Goal: Information Seeking & Learning: Learn about a topic

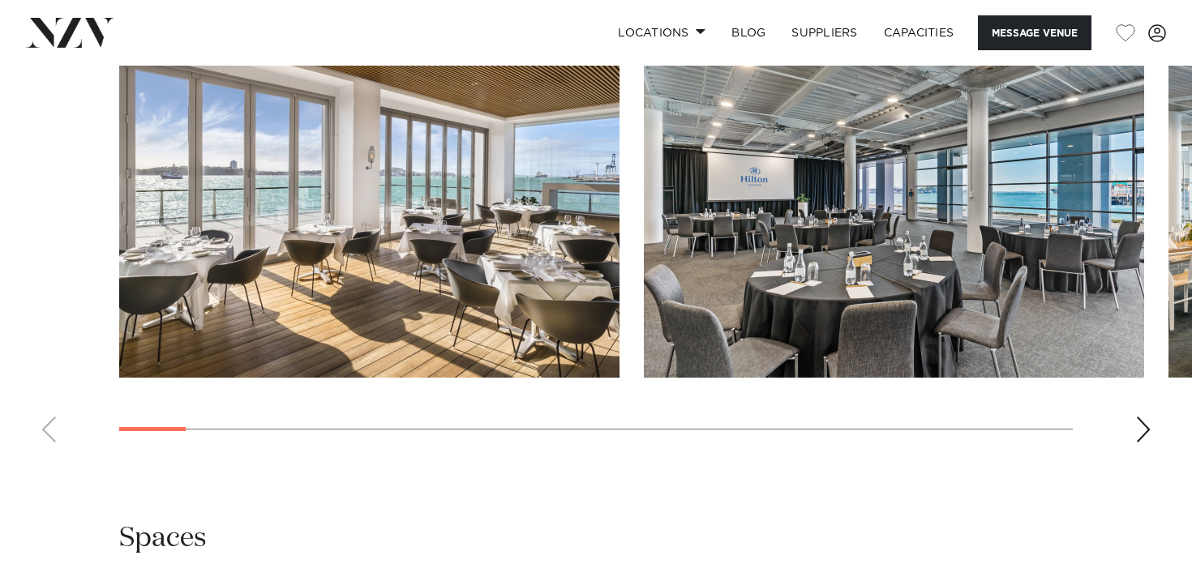
scroll to position [1689, 0]
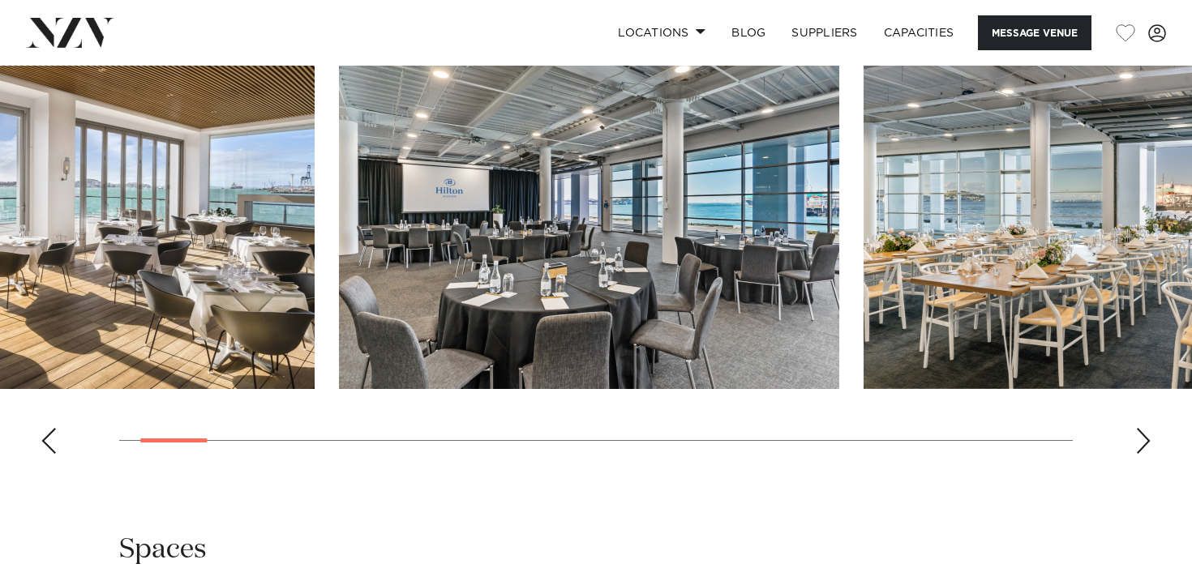
click at [536, 263] on img "2 / 26" at bounding box center [589, 205] width 500 height 367
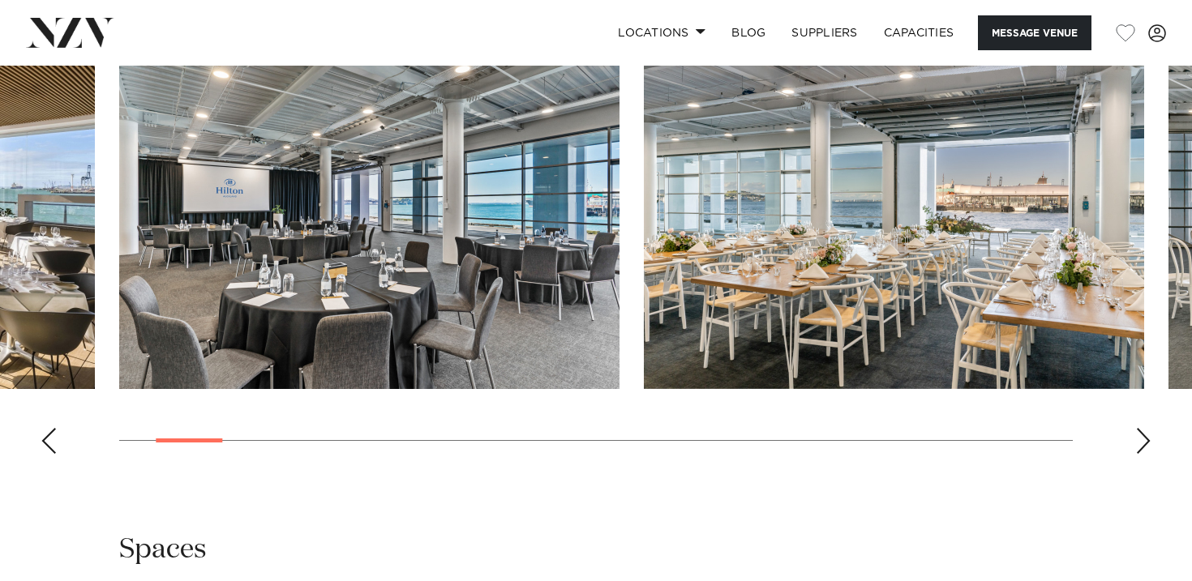
click at [591, 275] on img "2 / 26" at bounding box center [369, 205] width 500 height 367
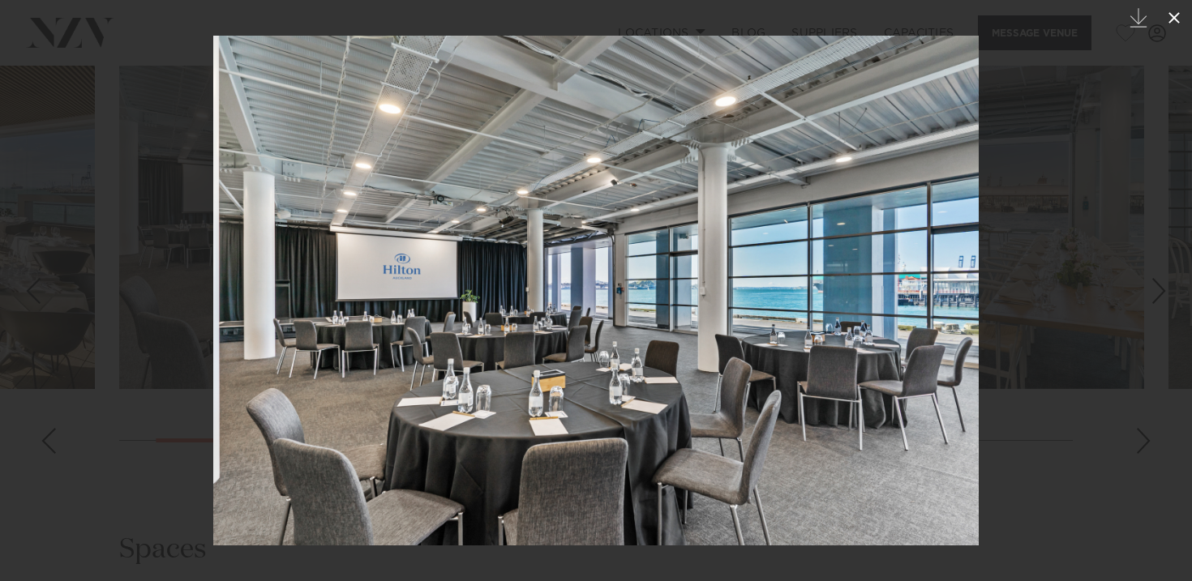
click at [1176, 14] on icon at bounding box center [1173, 17] width 19 height 19
click at [1176, 15] on icon at bounding box center [1173, 17] width 11 height 11
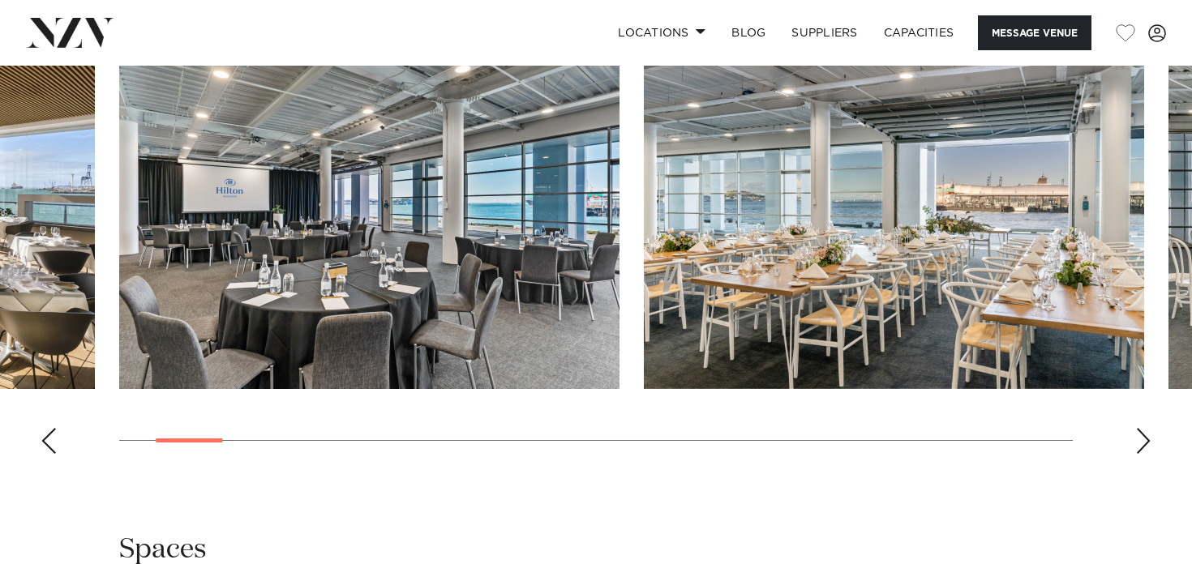
click at [1135, 426] on swiper-container at bounding box center [596, 244] width 1192 height 445
click at [1144, 443] on div "Next slide" at bounding box center [1143, 441] width 16 height 26
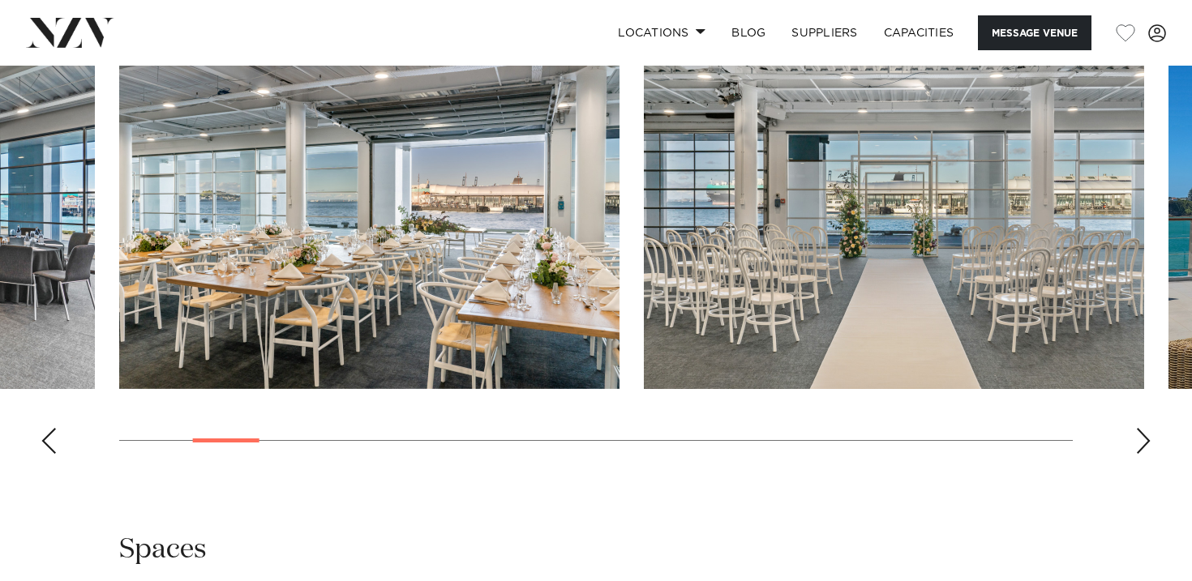
click at [1144, 443] on div "Next slide" at bounding box center [1143, 441] width 16 height 26
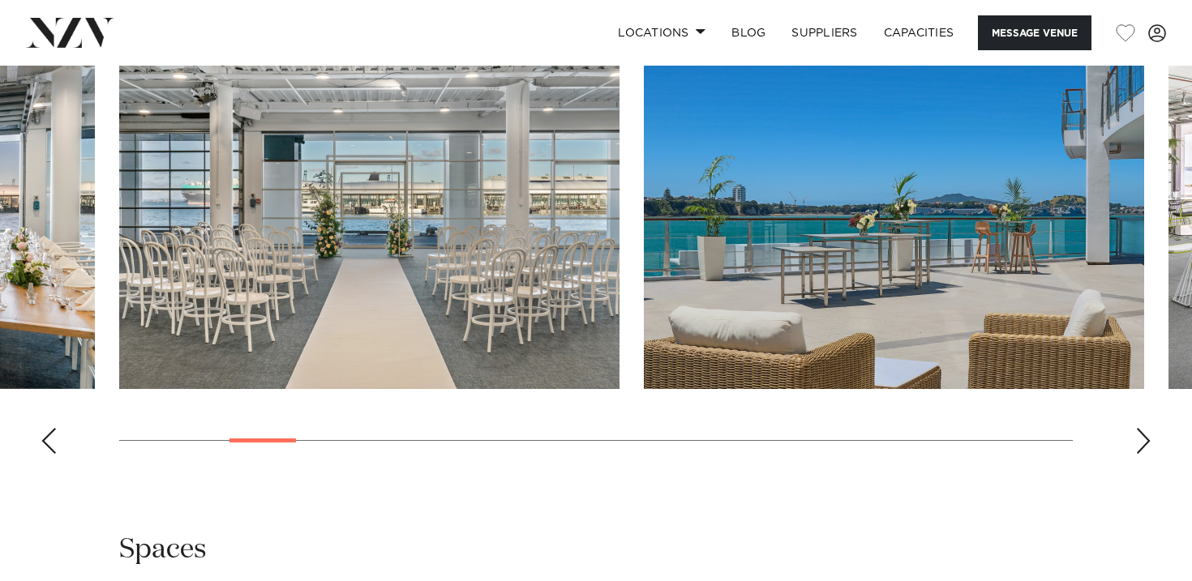
click at [1144, 443] on div "Next slide" at bounding box center [1143, 441] width 16 height 26
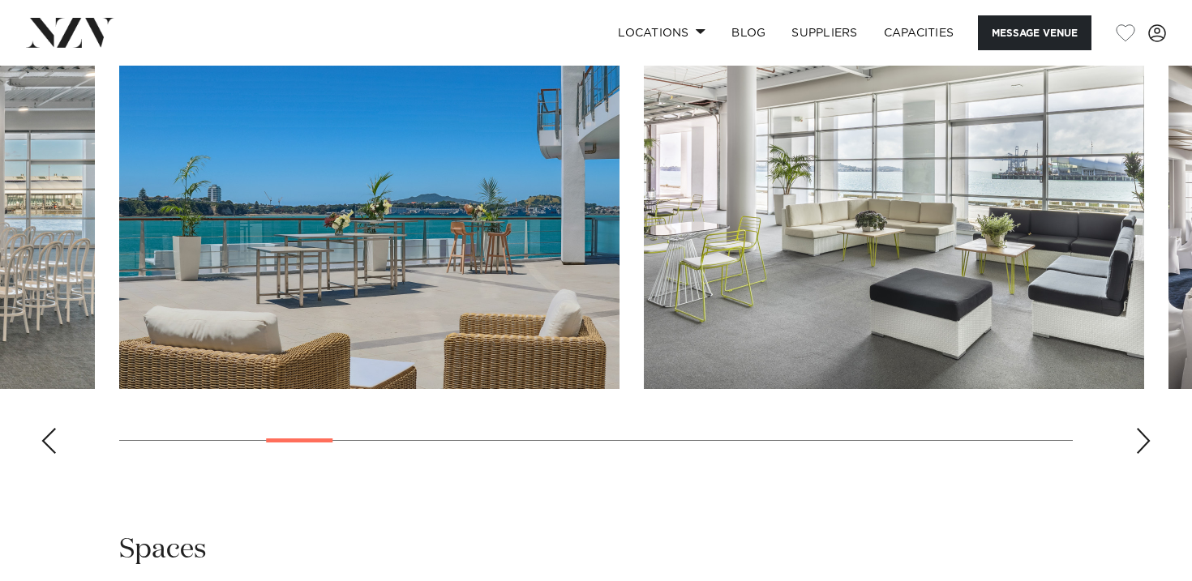
click at [1144, 443] on div "Next slide" at bounding box center [1143, 441] width 16 height 26
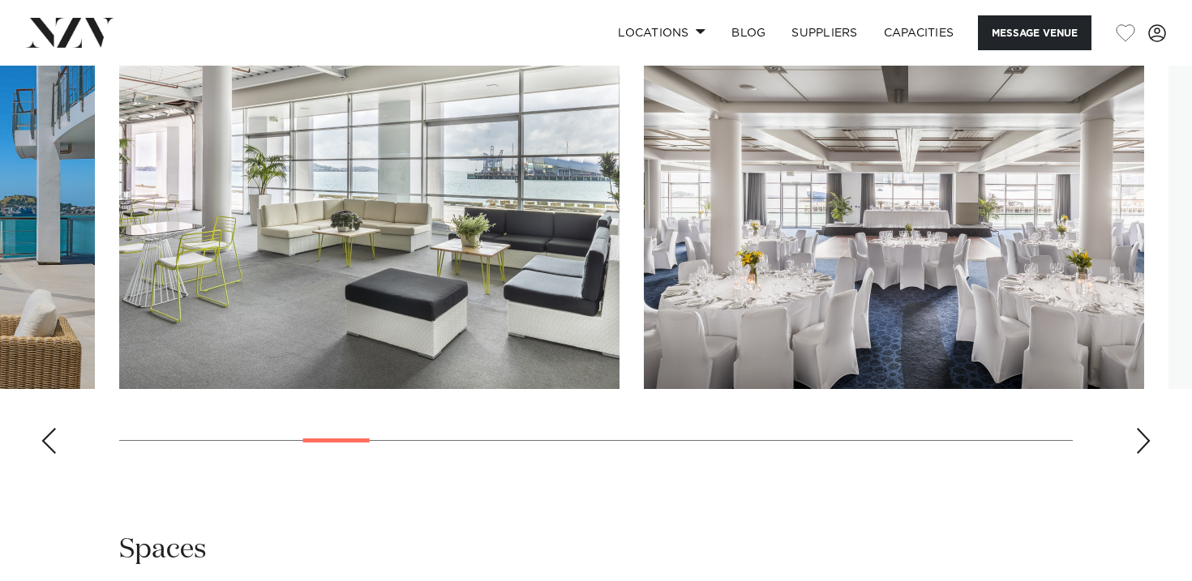
click at [1144, 443] on div "Next slide" at bounding box center [1143, 441] width 16 height 26
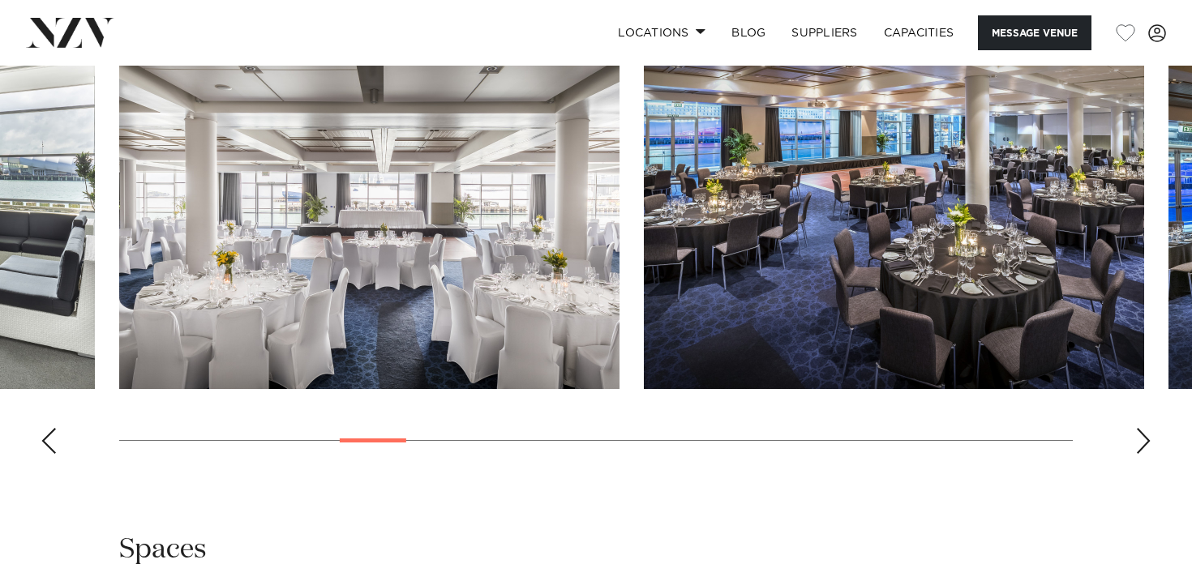
click at [1144, 443] on div "Next slide" at bounding box center [1143, 441] width 16 height 26
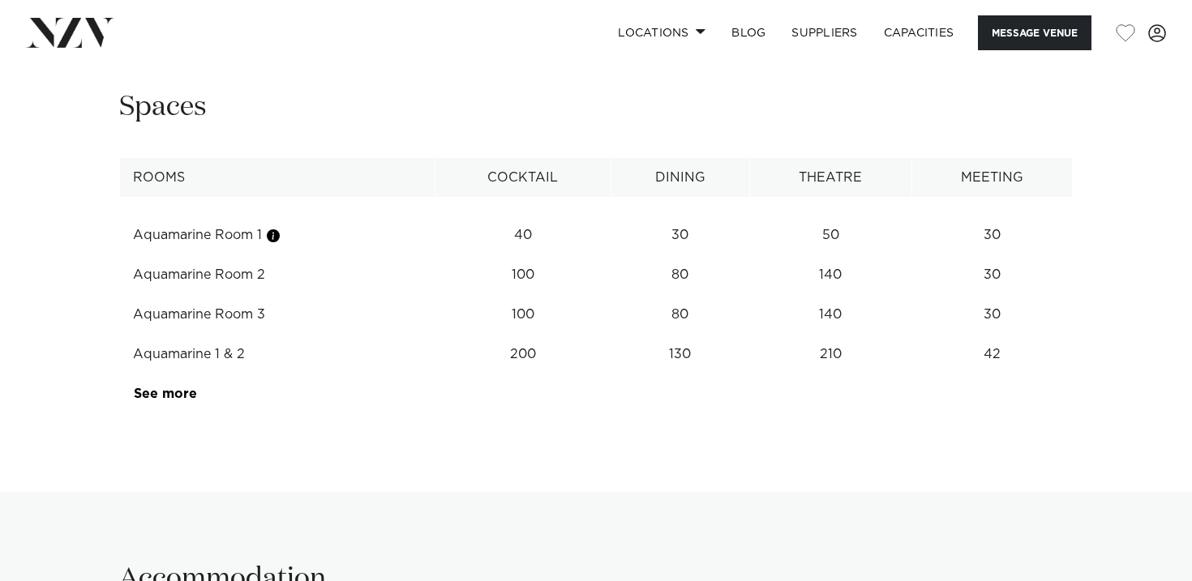
scroll to position [2169, 0]
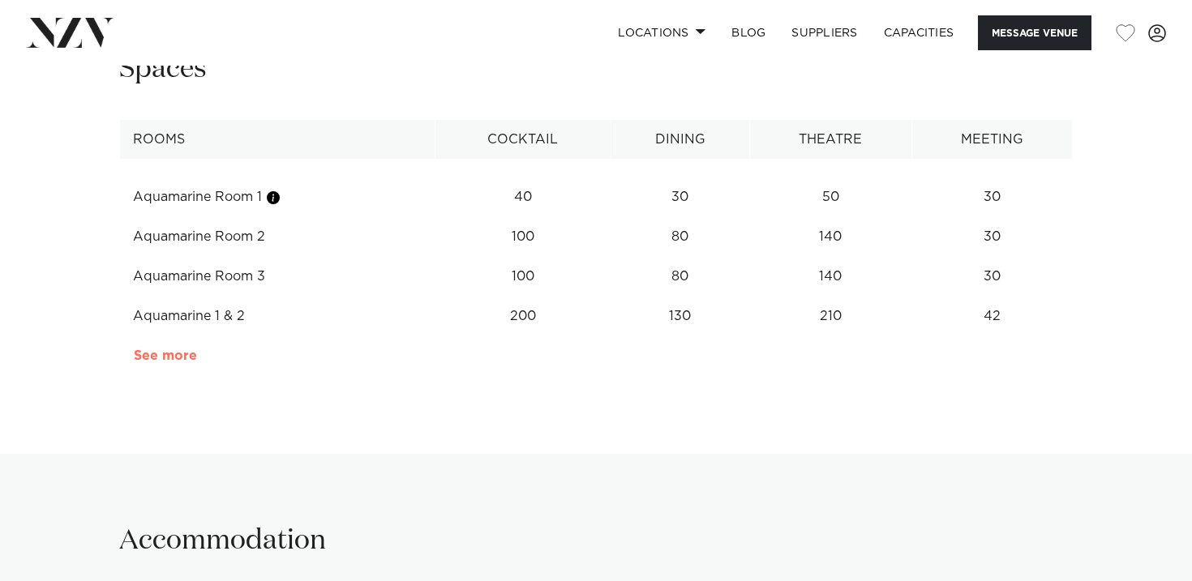
click at [189, 358] on link "See more" at bounding box center [197, 355] width 126 height 13
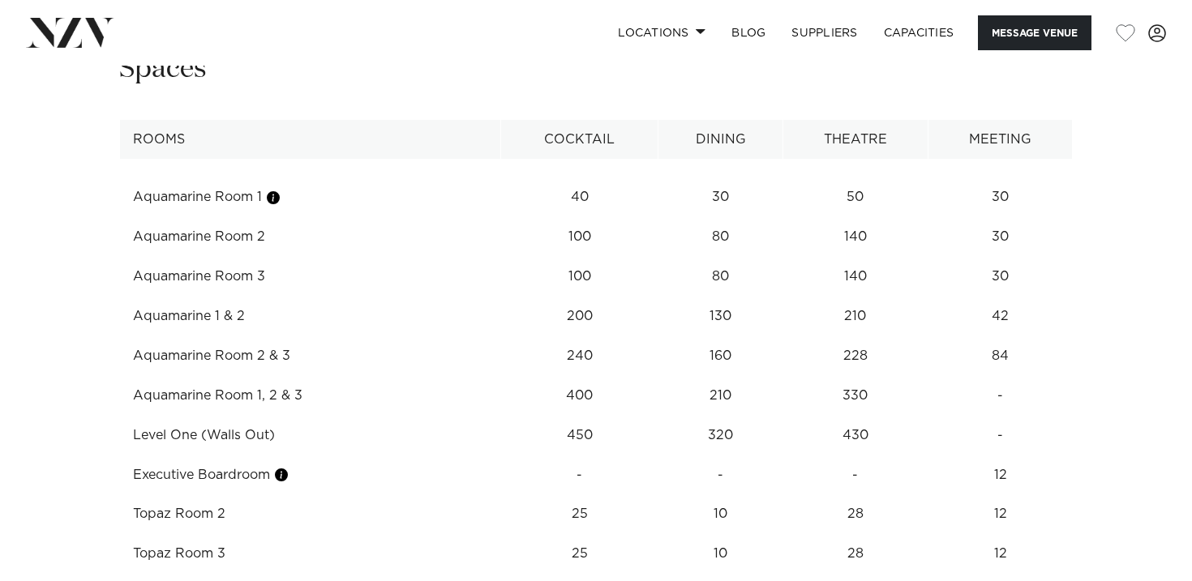
drag, startPoint x: 301, startPoint y: 400, endPoint x: 106, endPoint y: 392, distance: 194.8
click at [379, 476] on td "Executive Boardroom" at bounding box center [310, 476] width 381 height 40
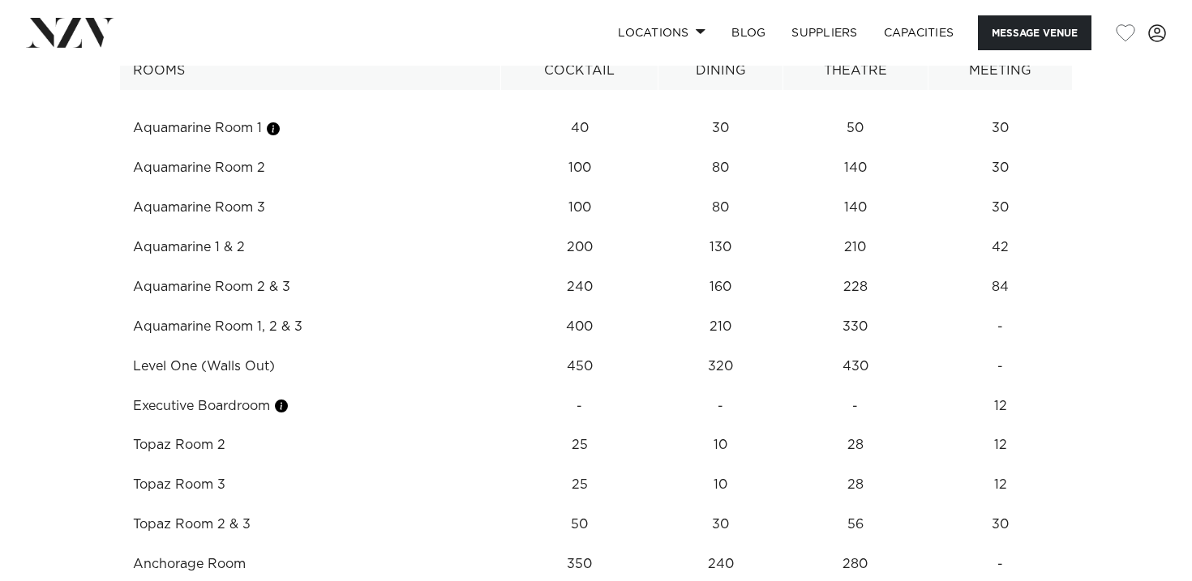
scroll to position [2371, 0]
